Goal: Task Accomplishment & Management: Manage account settings

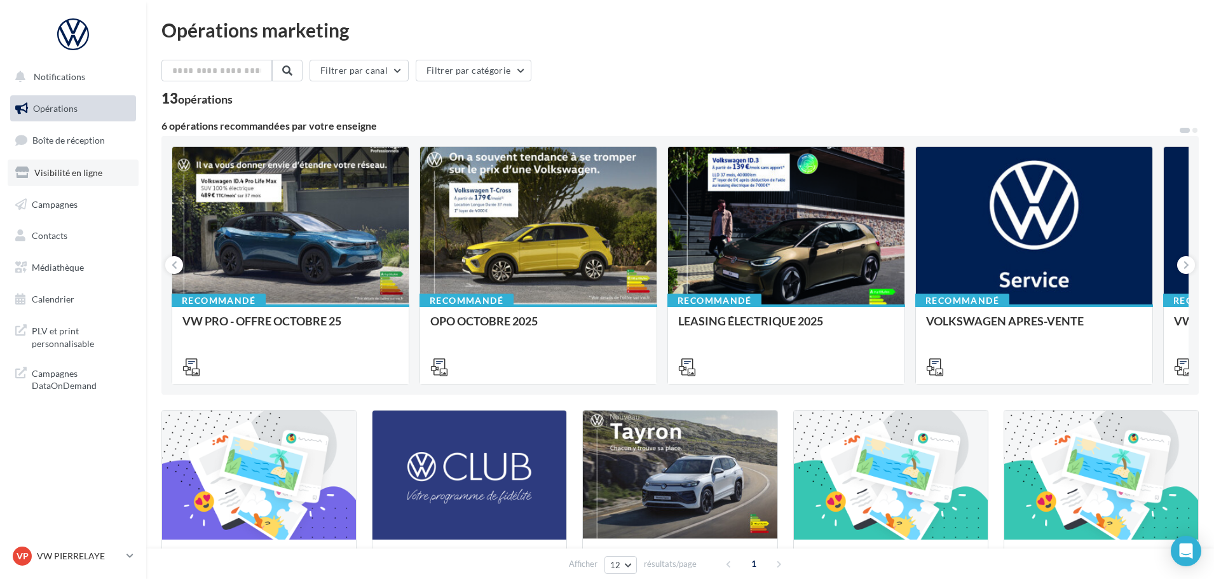
click at [58, 165] on link "Visibilité en ligne" at bounding box center [73, 173] width 131 height 27
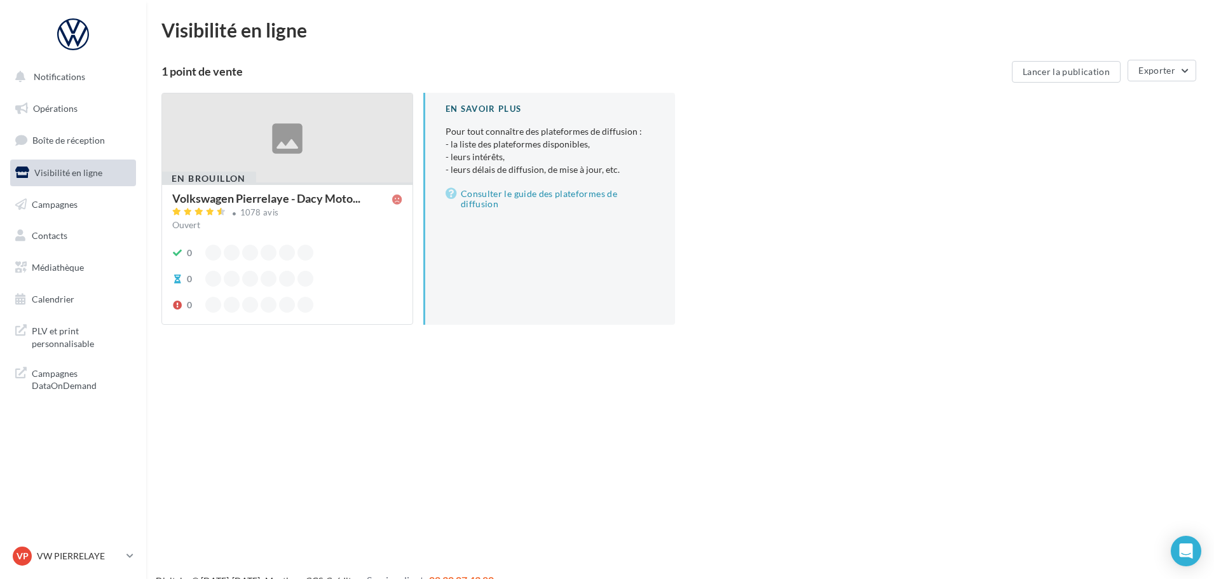
click at [388, 226] on div "Ouvert" at bounding box center [287, 225] width 230 height 13
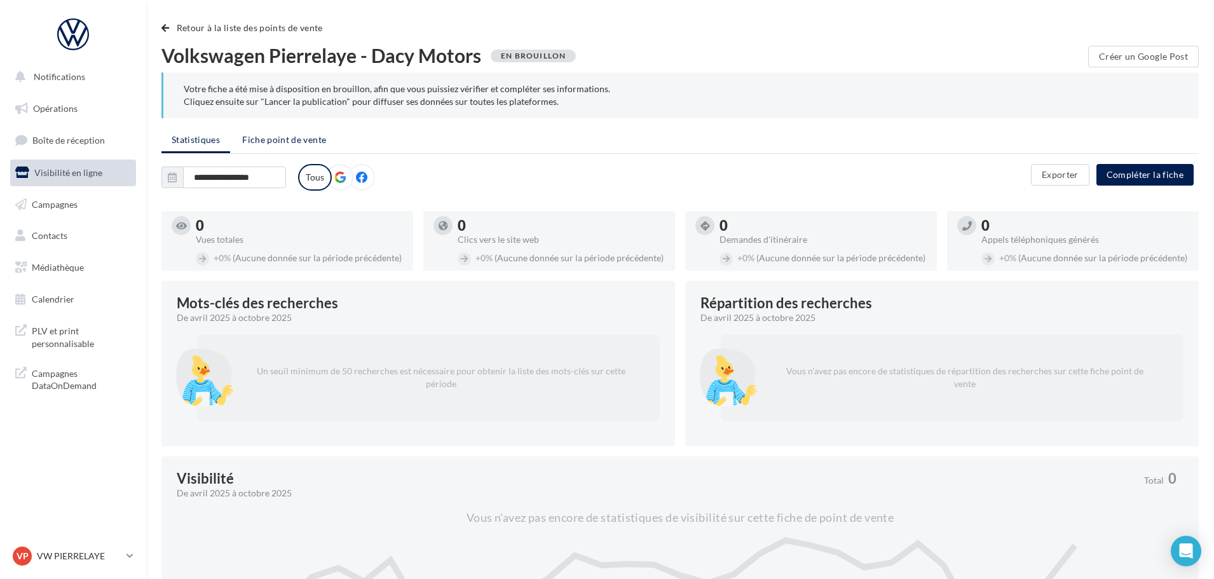
click at [279, 138] on span "Fiche point de vente" at bounding box center [284, 139] width 84 height 11
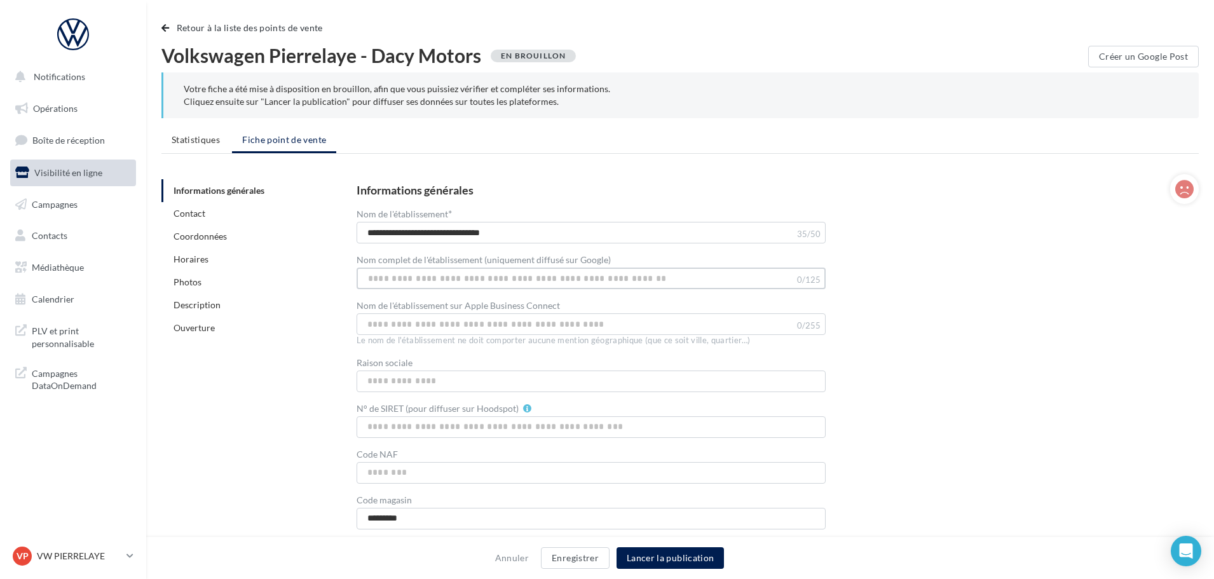
click at [402, 277] on input "Nom complet de l'établissement (uniquement diffusé sur Google)" at bounding box center [591, 279] width 469 height 22
paste input "**********"
type input "**********"
click at [666, 557] on button "Lancer la publication" at bounding box center [670, 558] width 107 height 22
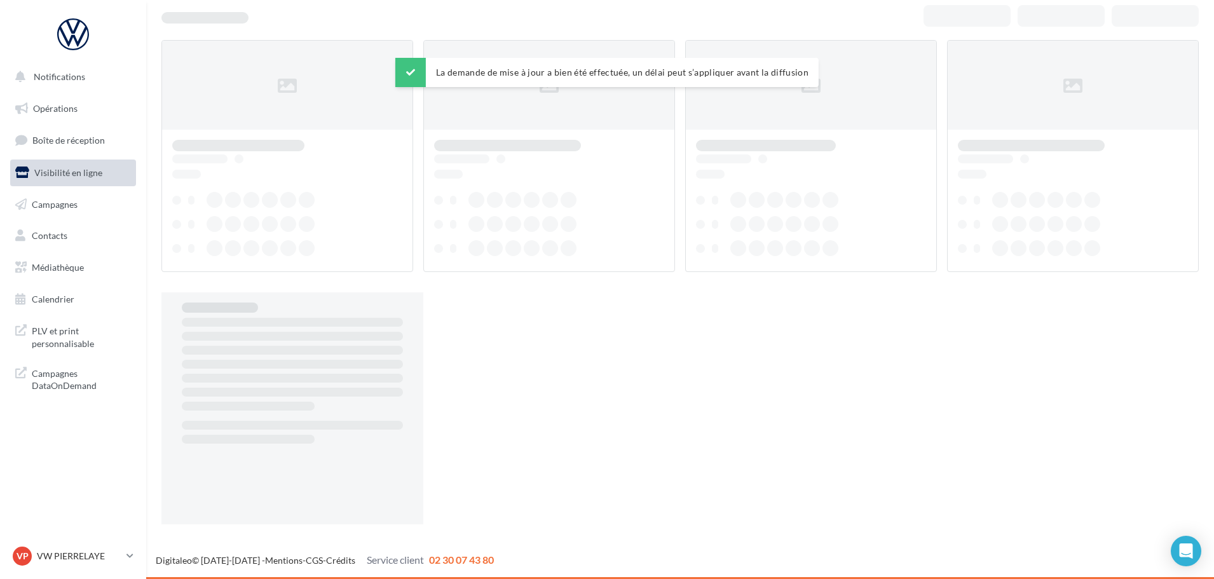
scroll to position [20, 0]
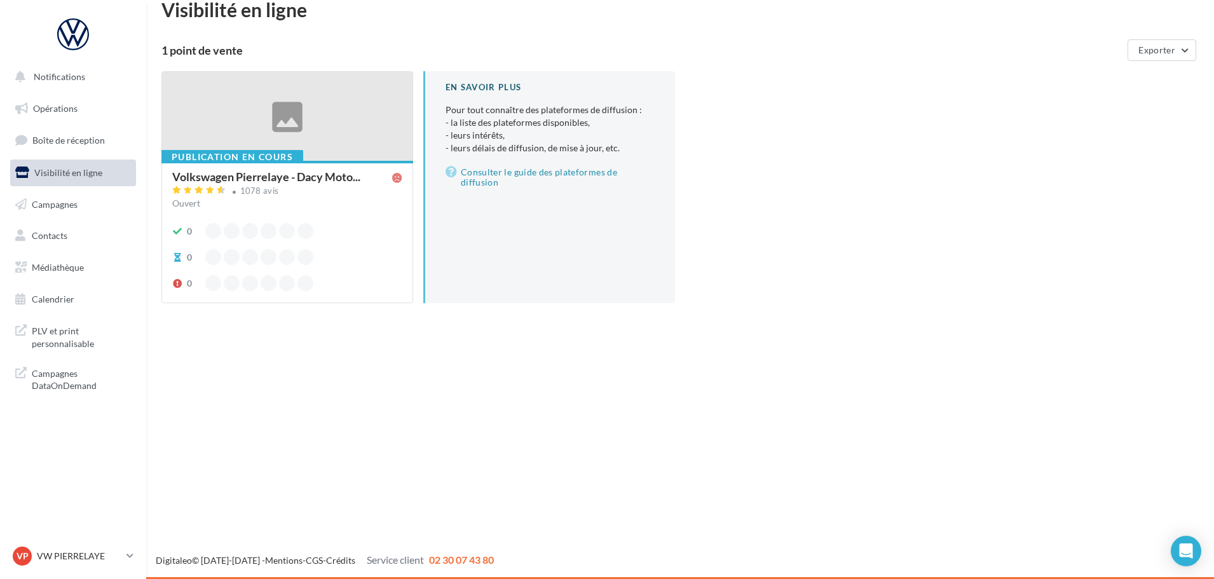
click at [372, 198] on div "Ouvert" at bounding box center [287, 203] width 230 height 13
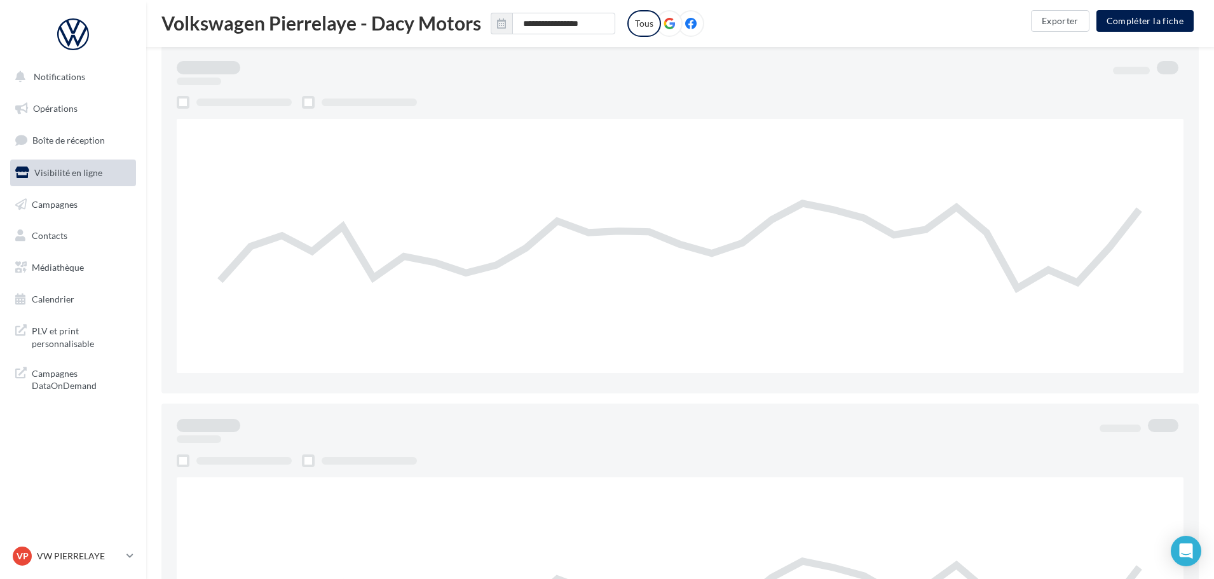
scroll to position [540, 0]
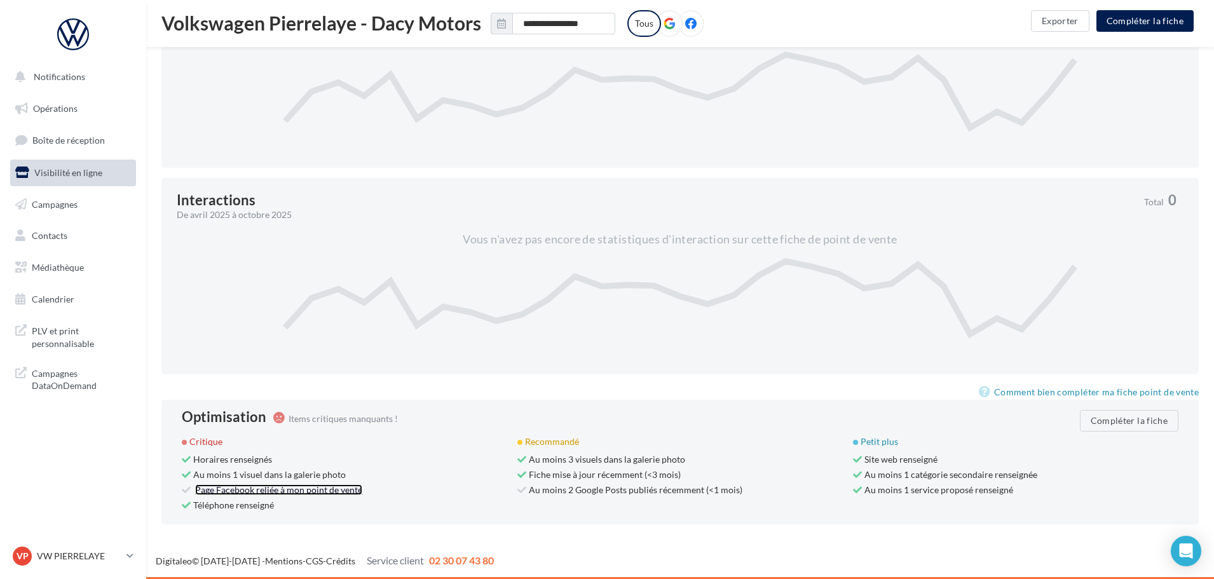
click at [331, 489] on link "Page Facebook reliée à mon point de vente" at bounding box center [278, 489] width 167 height 11
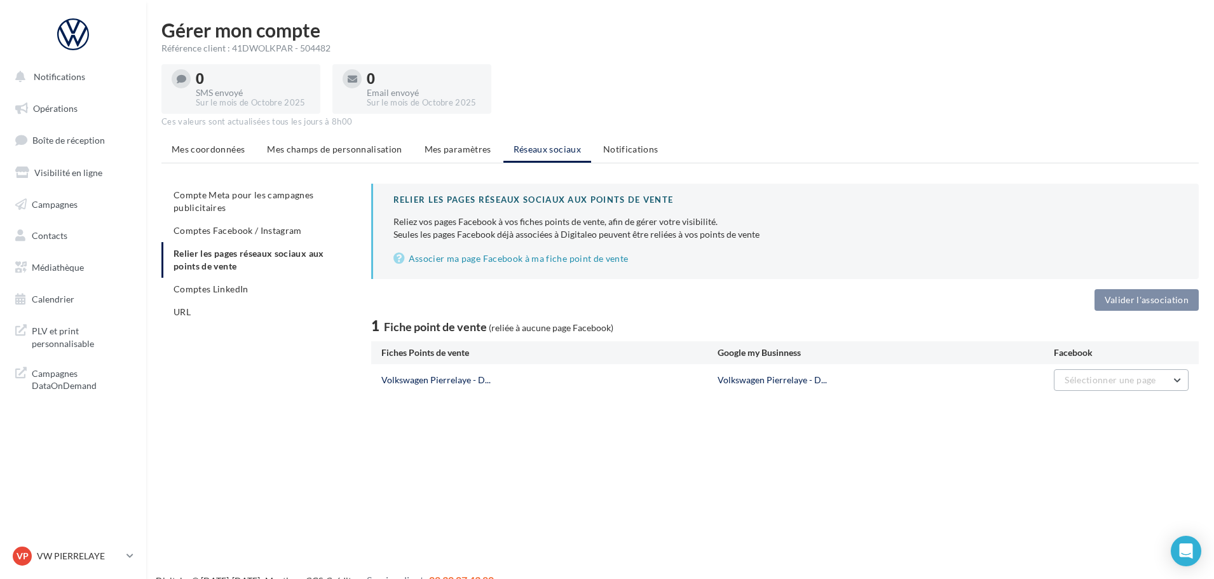
click at [1107, 383] on span "Sélectionner une page" at bounding box center [1110, 379] width 91 height 11
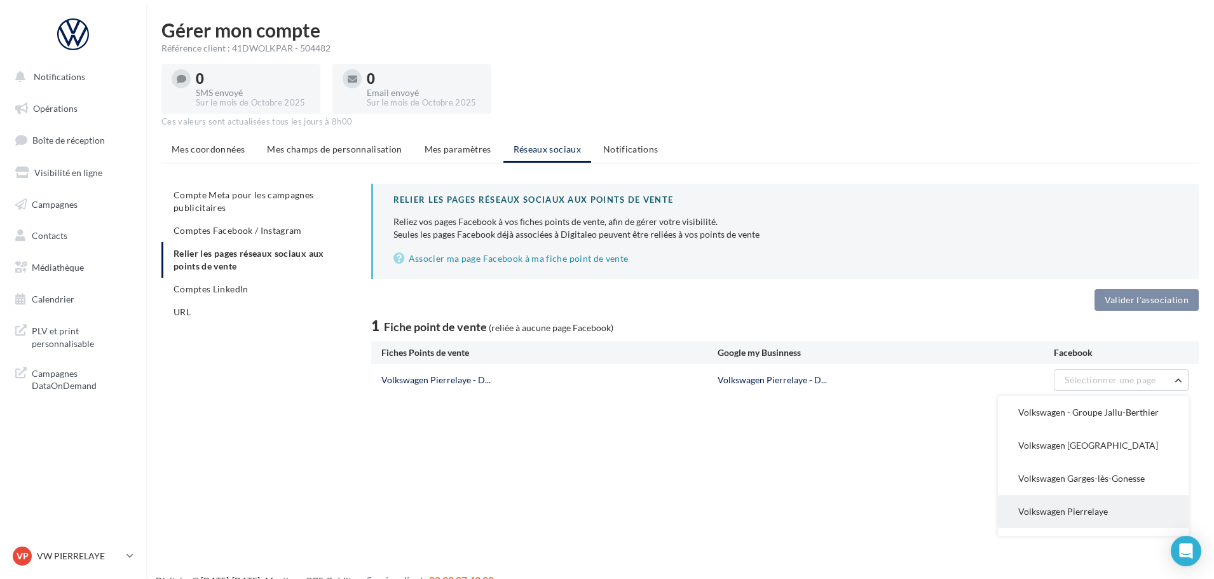
click at [1079, 507] on span "Volkswagen Pierrelaye" at bounding box center [1063, 511] width 90 height 11
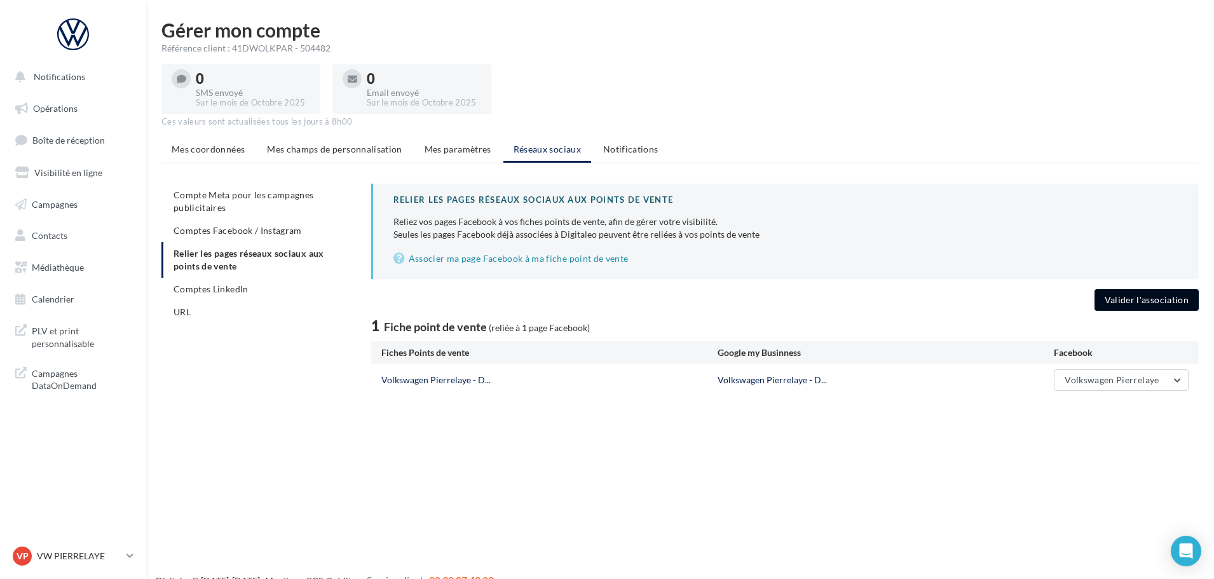
click at [1129, 302] on button "Valider l'association" at bounding box center [1146, 300] width 104 height 22
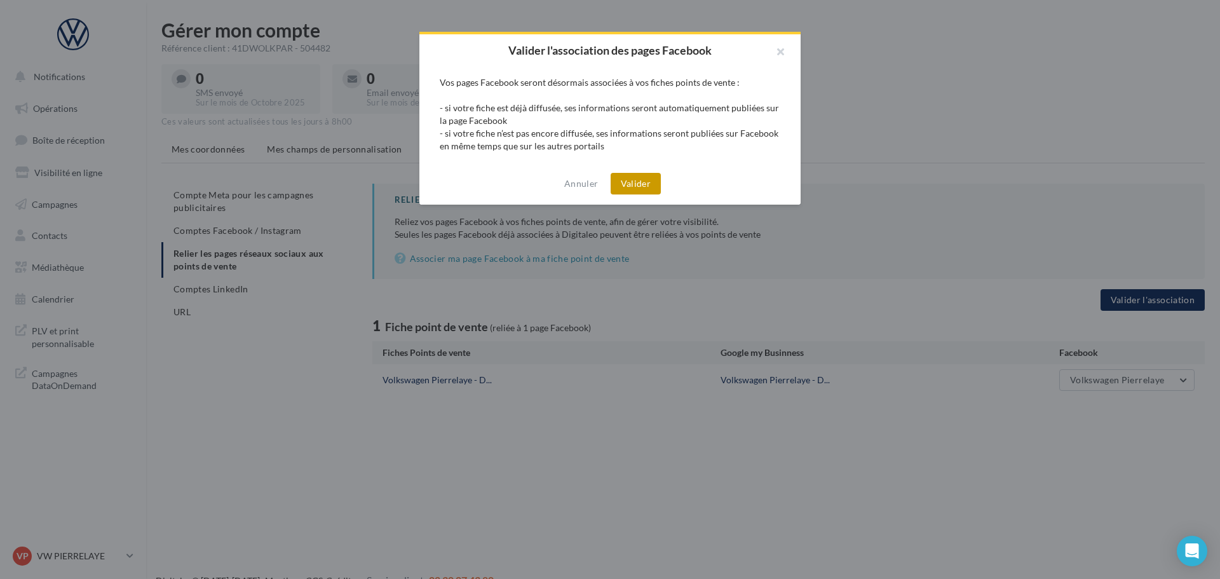
click at [635, 191] on button "Valider" at bounding box center [636, 184] width 50 height 22
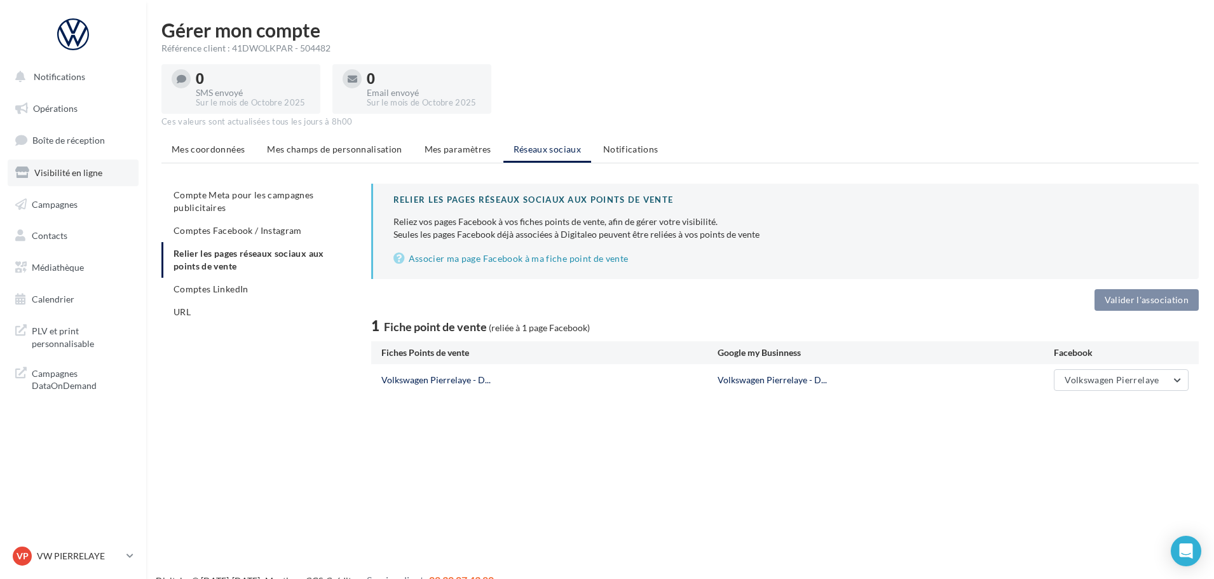
click at [64, 173] on span "Visibilité en ligne" at bounding box center [68, 172] width 68 height 11
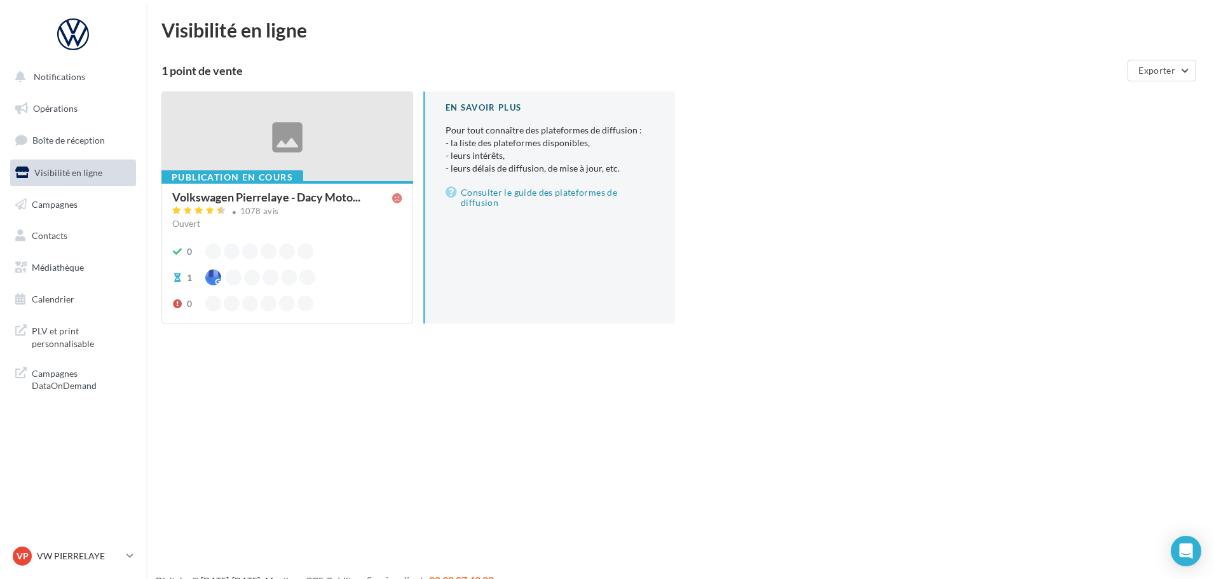
click at [378, 232] on div "Volkswagen Pierrelaye - Dacy Moto... 1078 avis Ouvert" at bounding box center [287, 212] width 230 height 42
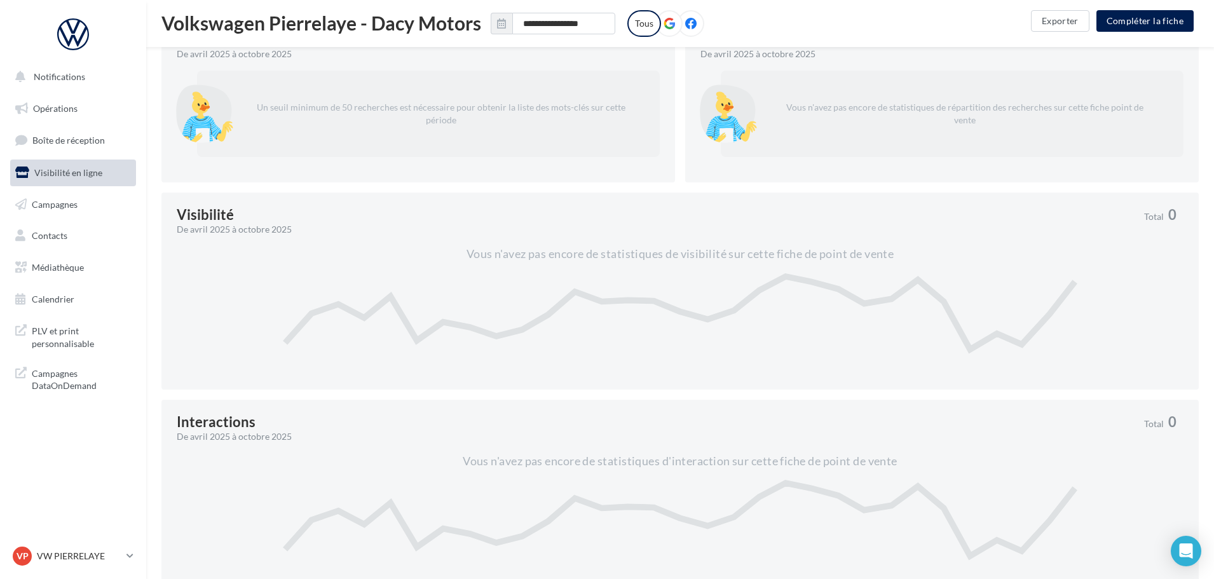
scroll to position [540, 0]
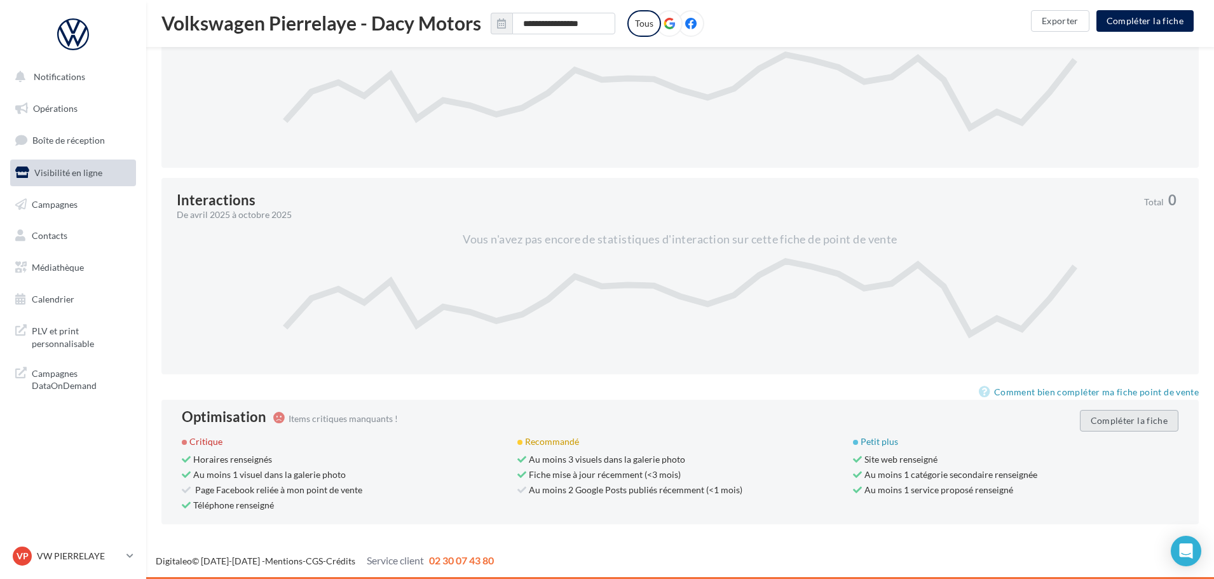
click at [1105, 415] on button "Compléter la fiche" at bounding box center [1129, 421] width 99 height 22
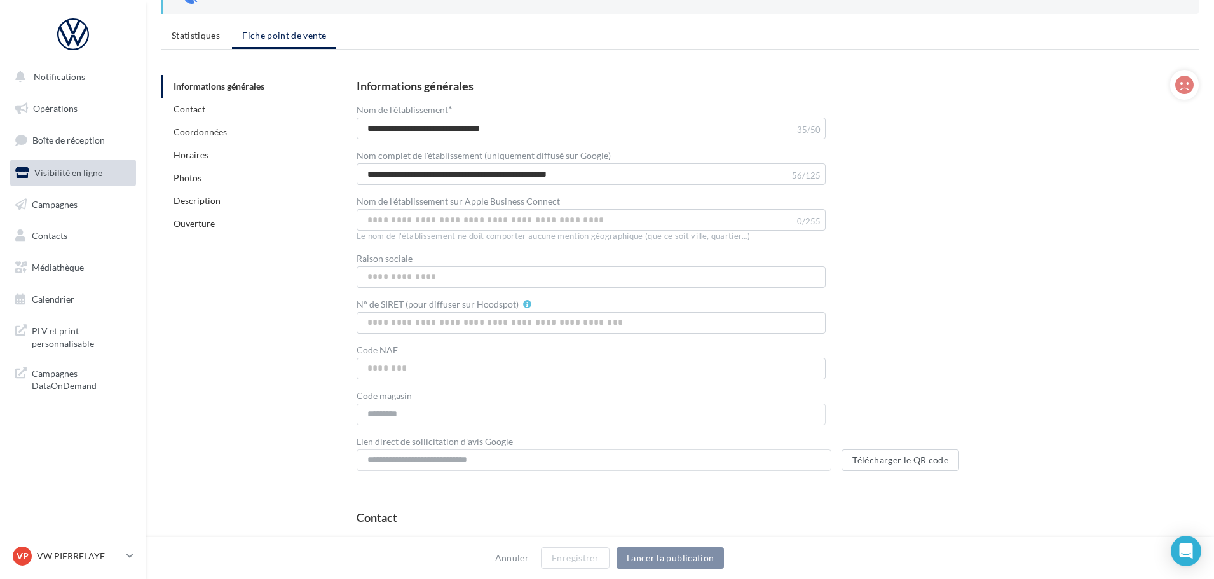
scroll to position [95, 0]
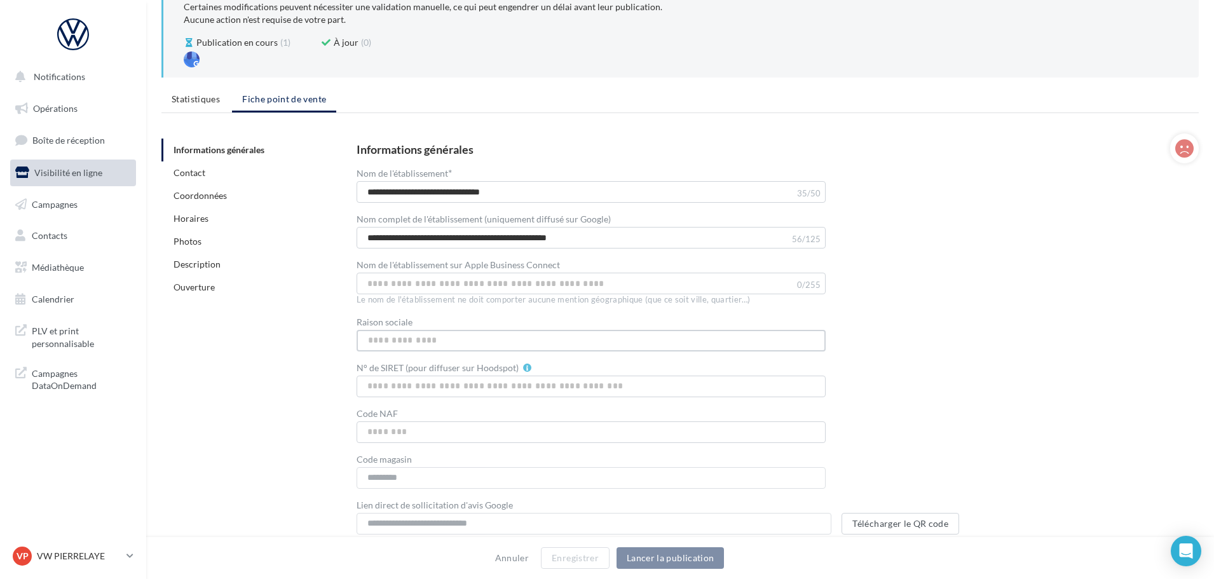
click at [433, 339] on input "Raison sociale" at bounding box center [591, 341] width 469 height 22
type input "**********"
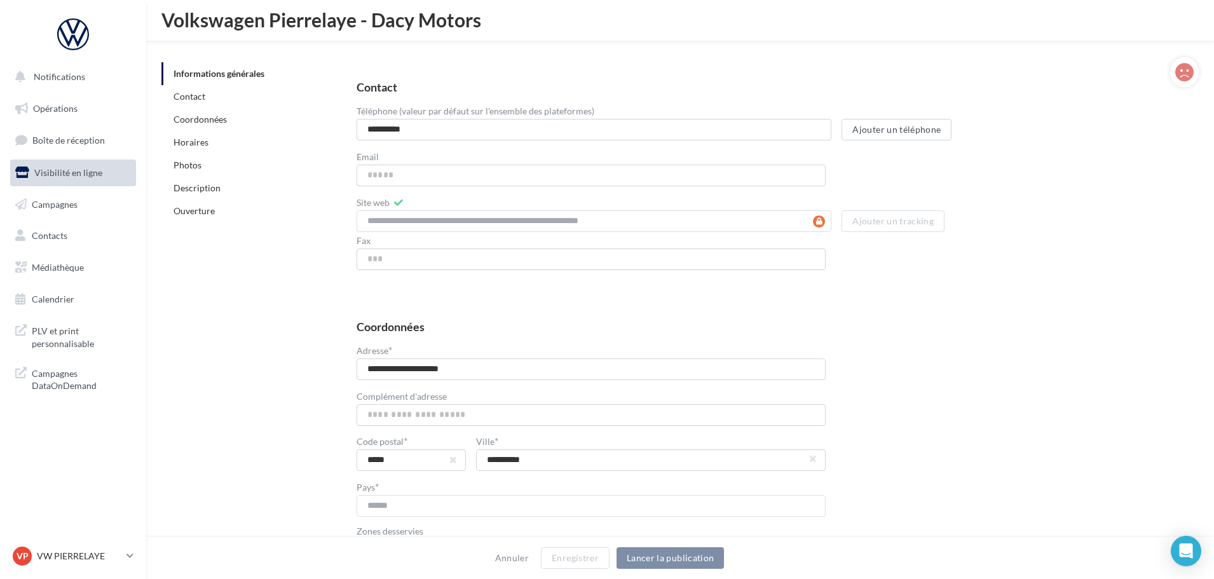
scroll to position [603, 0]
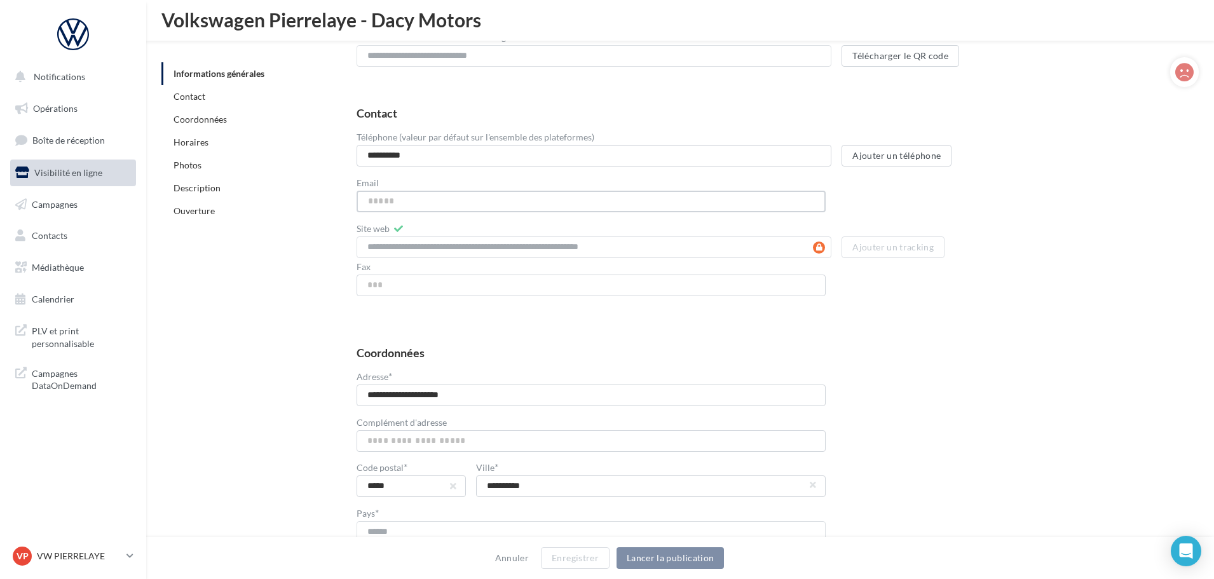
click at [404, 199] on input "Email" at bounding box center [591, 202] width 469 height 22
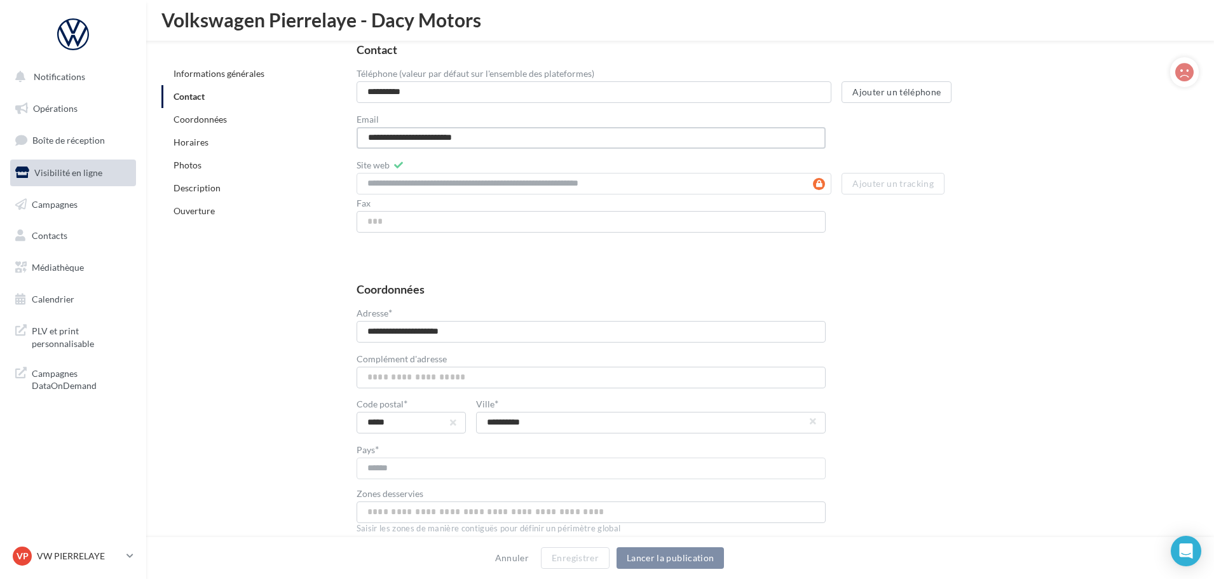
type input "**********"
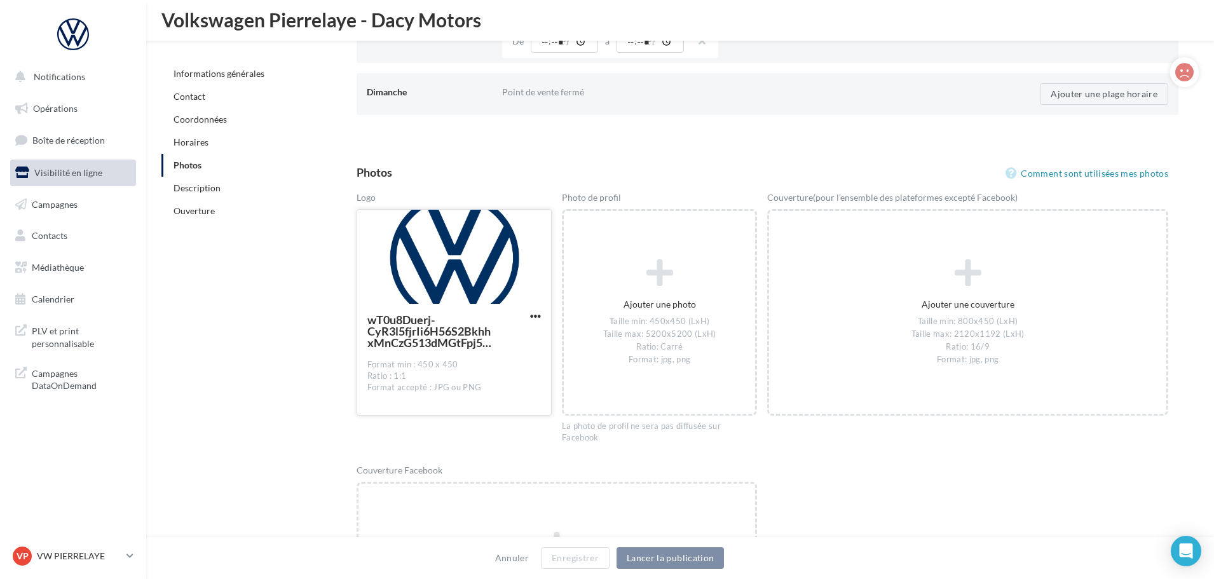
scroll to position [1811, 0]
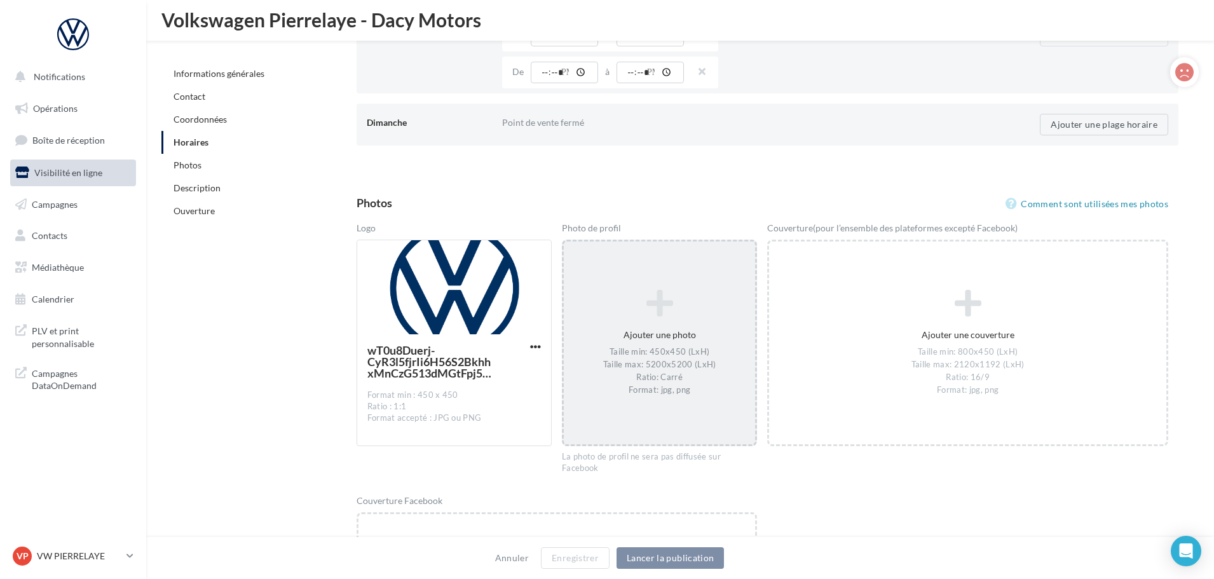
click at [662, 300] on icon at bounding box center [659, 304] width 181 height 31
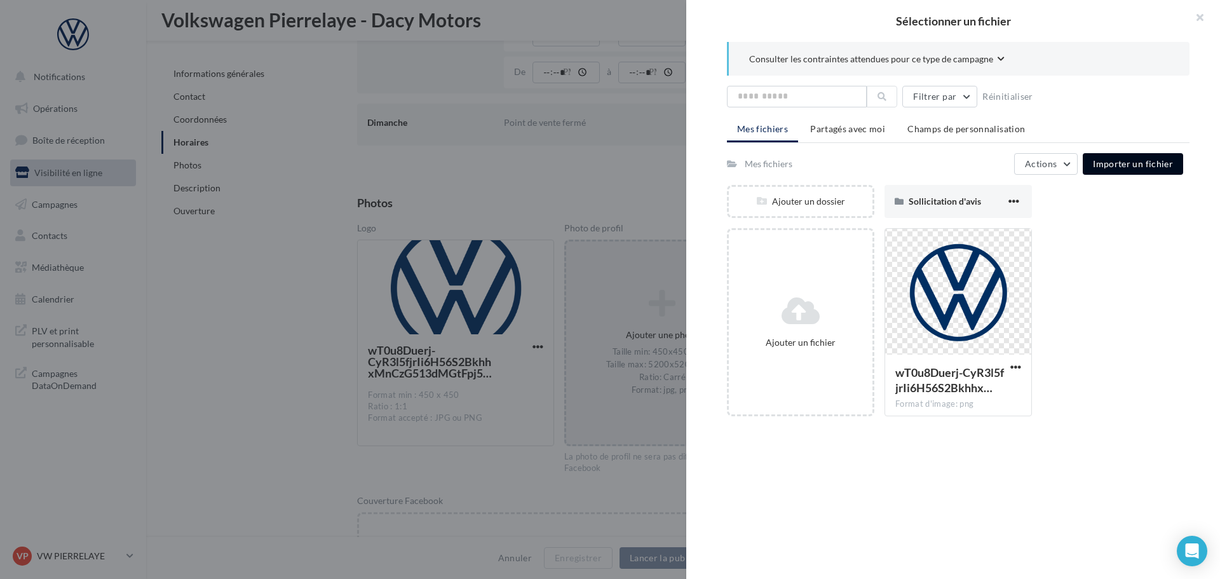
click at [1121, 158] on span "Importer un fichier" at bounding box center [1133, 163] width 80 height 11
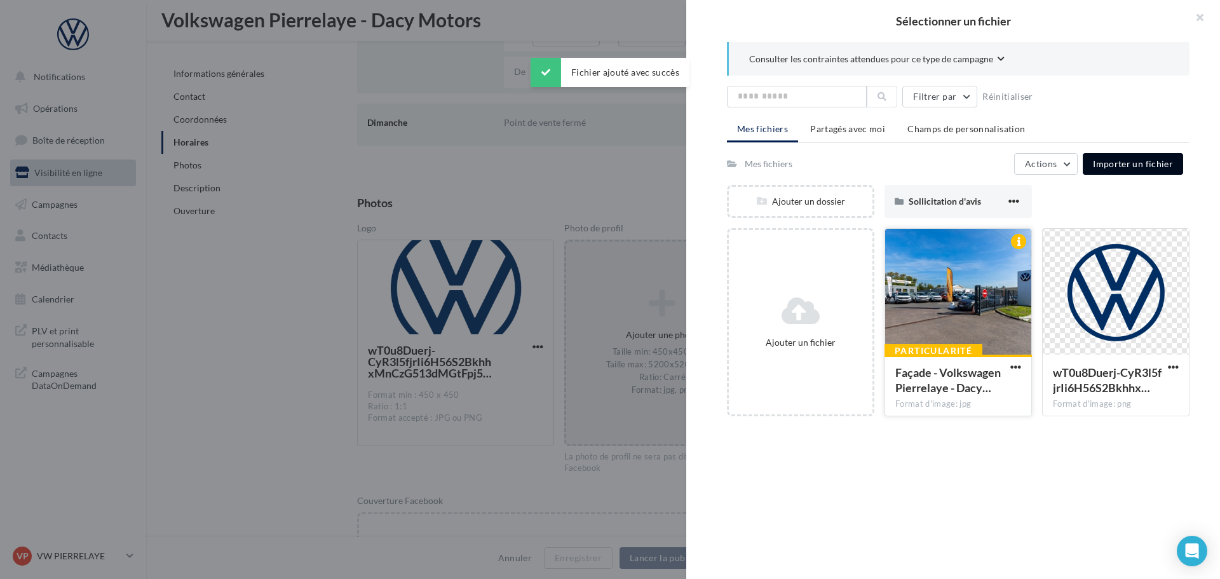
click at [967, 313] on div at bounding box center [958, 292] width 146 height 127
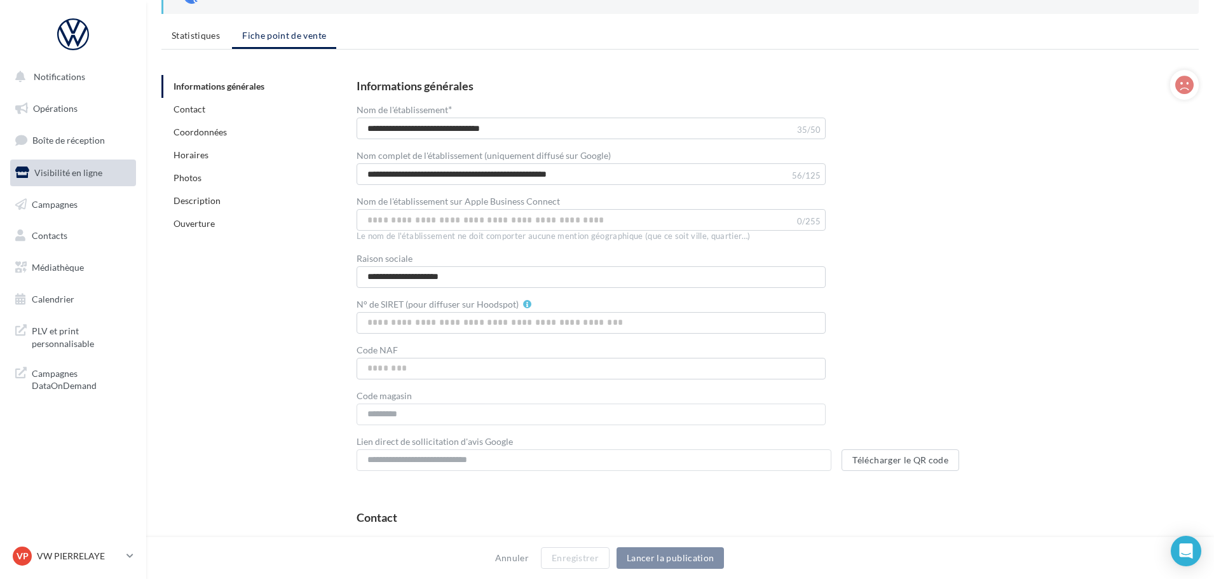
scroll to position [0, 0]
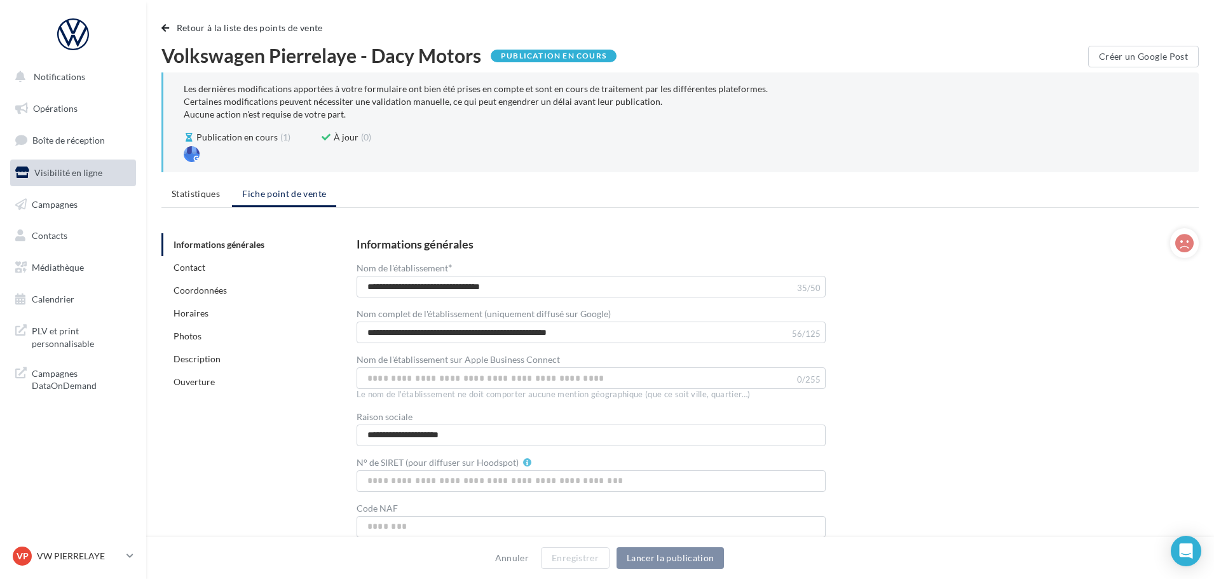
click at [1046, 373] on div "**********" at bounding box center [768, 433] width 822 height 391
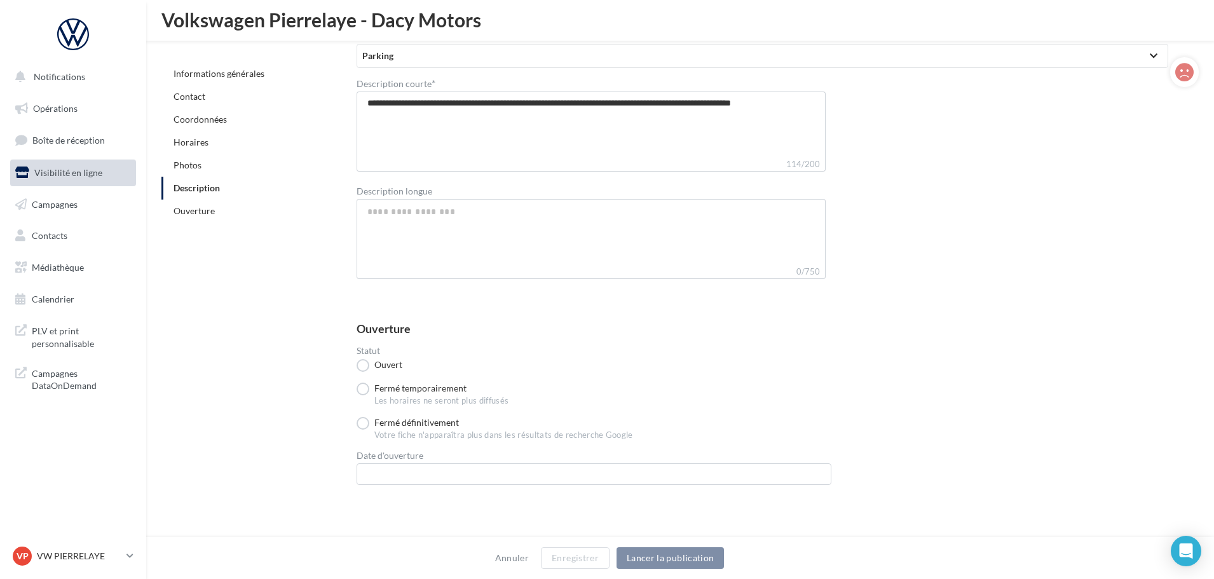
scroll to position [3391, 0]
click at [55, 555] on p "VW PIERRELAYE" at bounding box center [79, 556] width 85 height 13
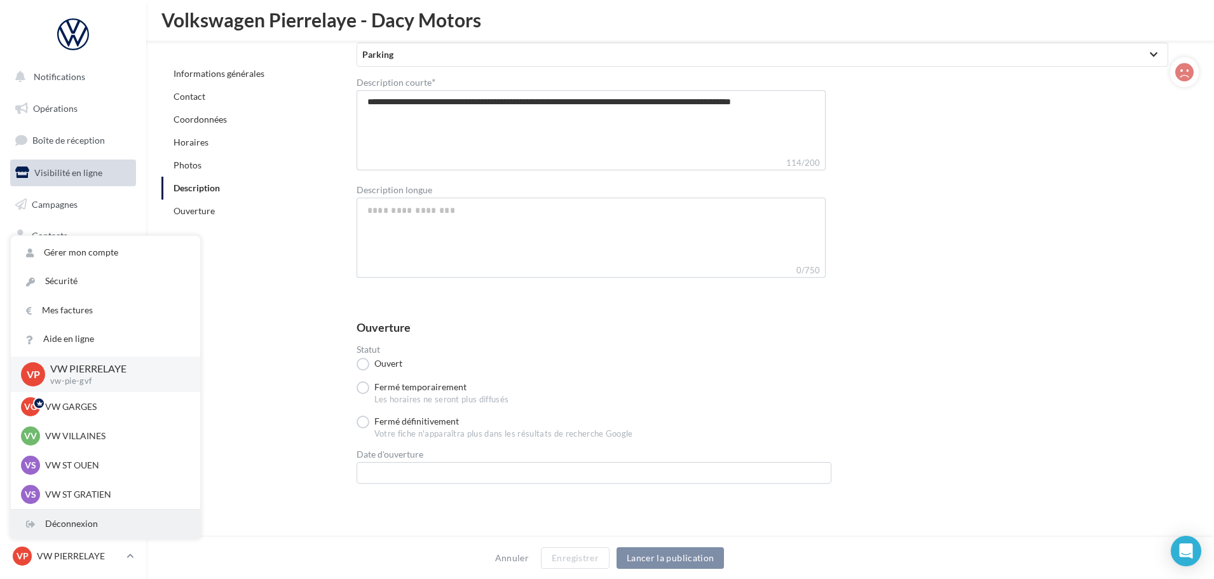
click at [75, 517] on div "Déconnexion" at bounding box center [105, 524] width 189 height 29
